Goal: Find specific page/section: Find specific page/section

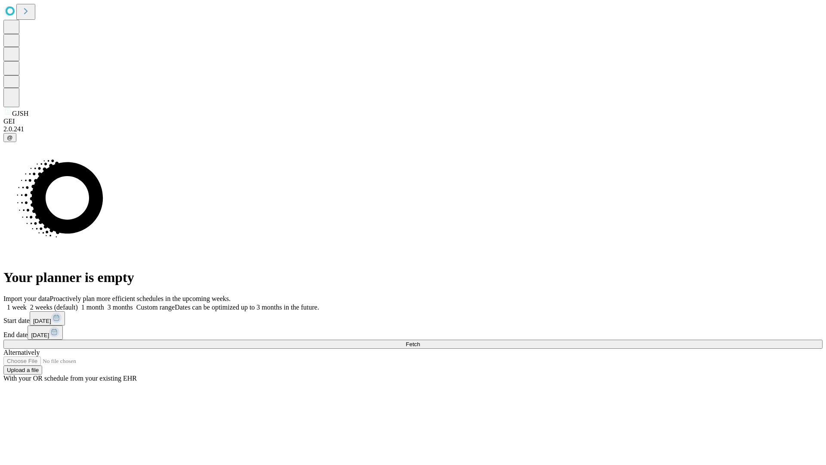
click at [420, 341] on span "Fetch" at bounding box center [413, 344] width 14 height 6
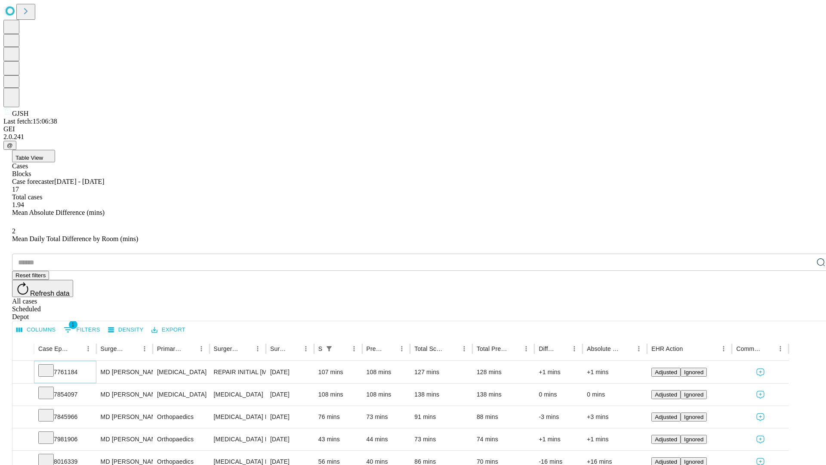
click at [50, 365] on icon at bounding box center [46, 369] width 9 height 9
